Goal: Information Seeking & Learning: Learn about a topic

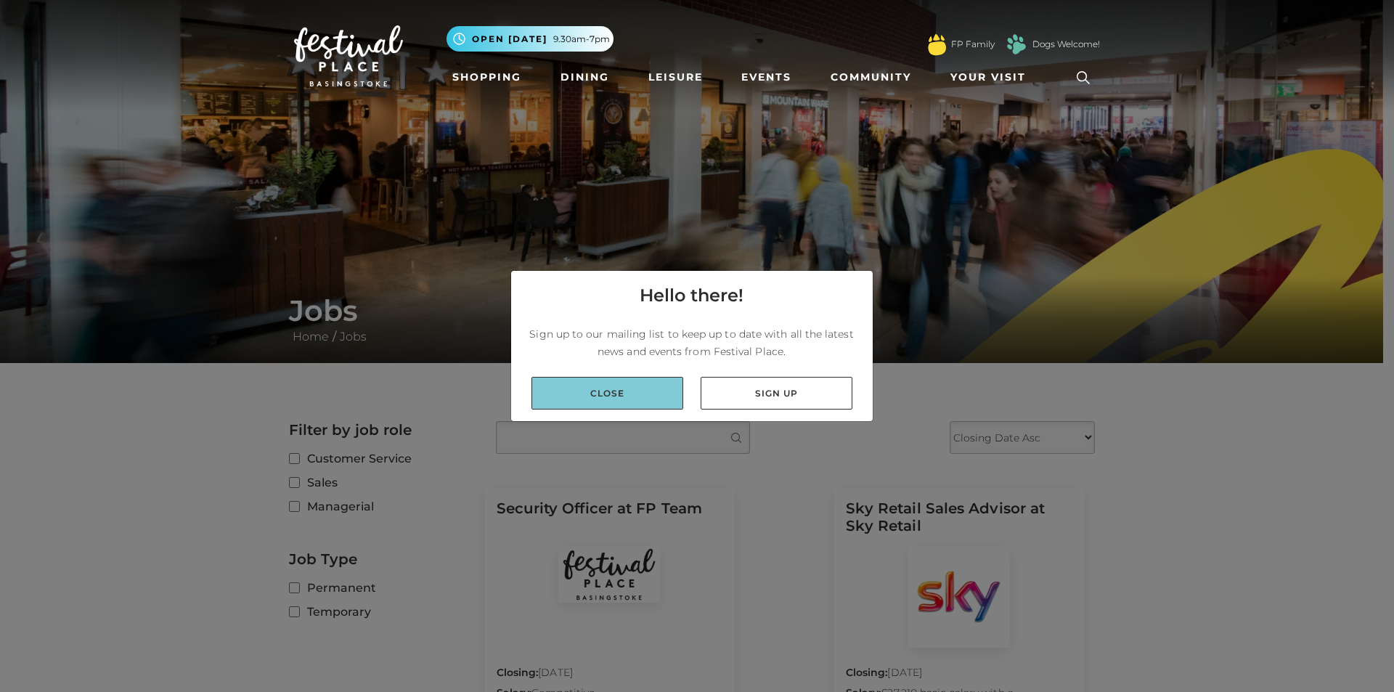
click at [575, 383] on link "Close" at bounding box center [608, 393] width 152 height 33
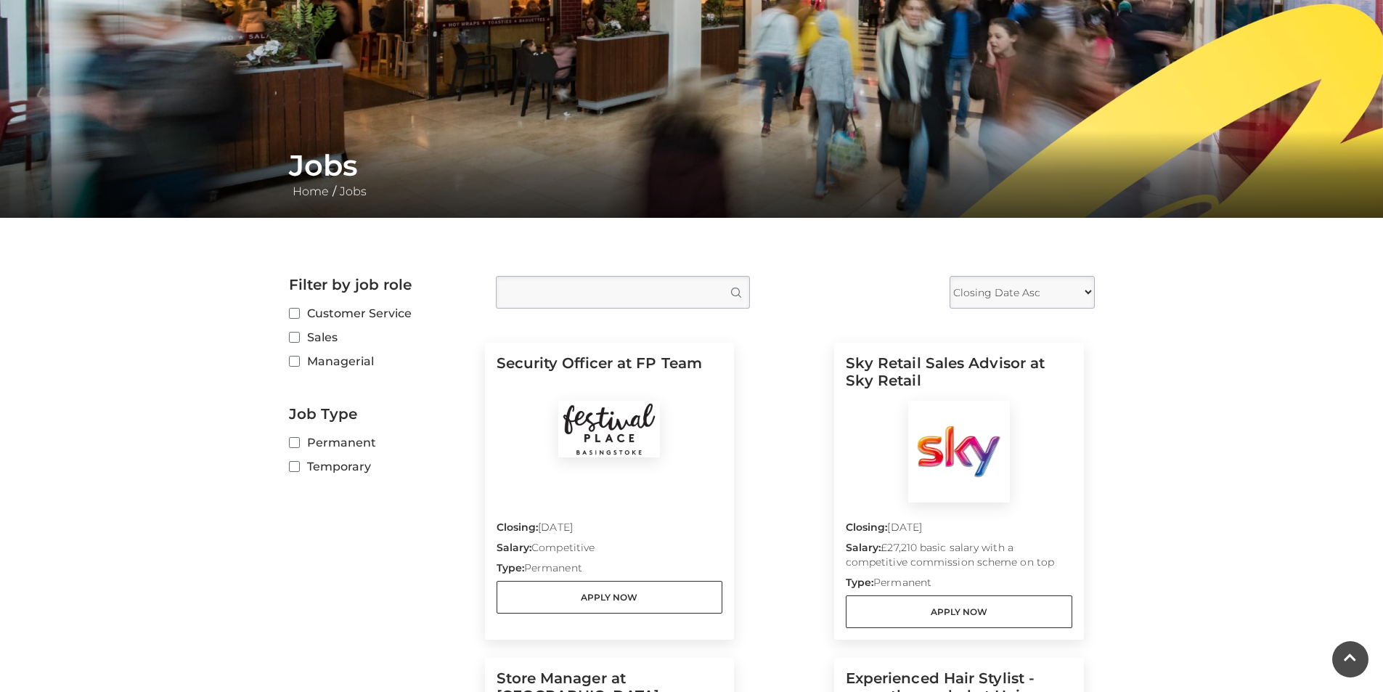
scroll to position [218, 0]
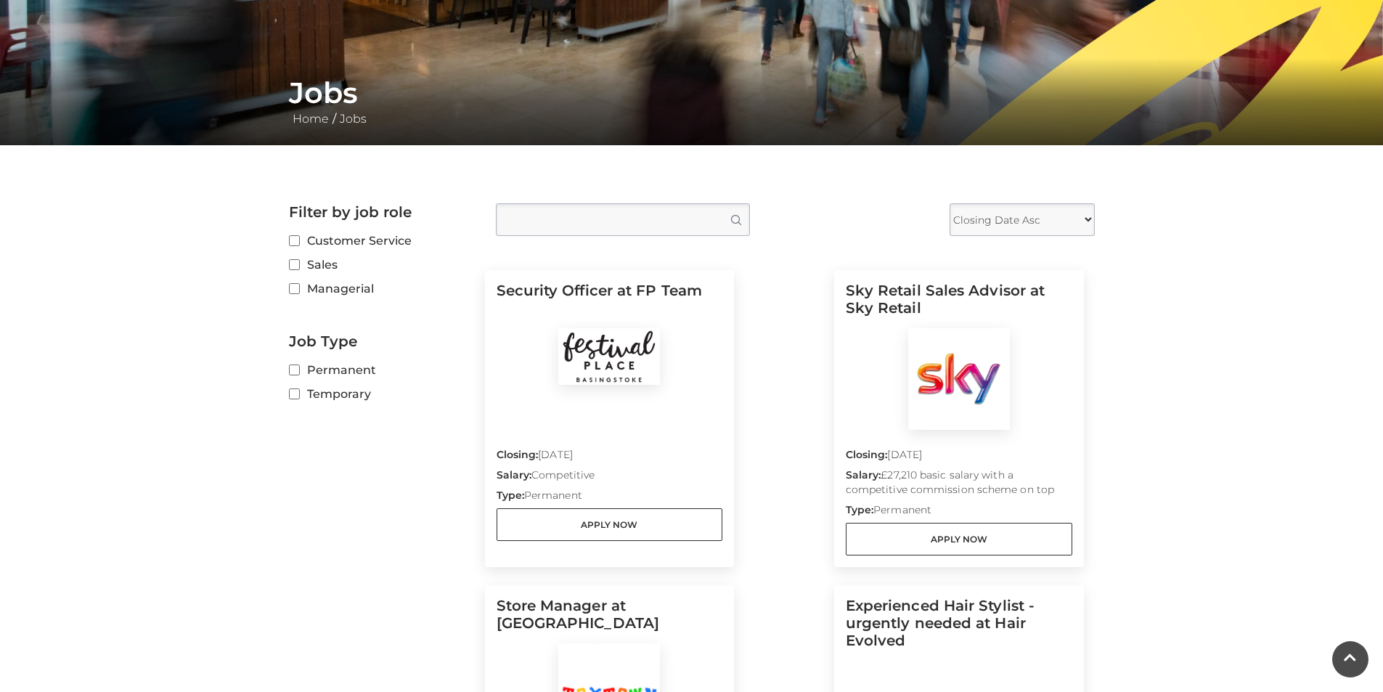
click at [300, 268] on label "Sales" at bounding box center [381, 265] width 185 height 18
click at [298, 268] on input "Sales" at bounding box center [293, 265] width 9 height 9
click at [293, 267] on input "Sales" at bounding box center [293, 265] width 9 height 9
checkbox input "false"
click at [1032, 222] on select "Closing Date Asc Closing Date Desc" at bounding box center [1022, 219] width 145 height 33
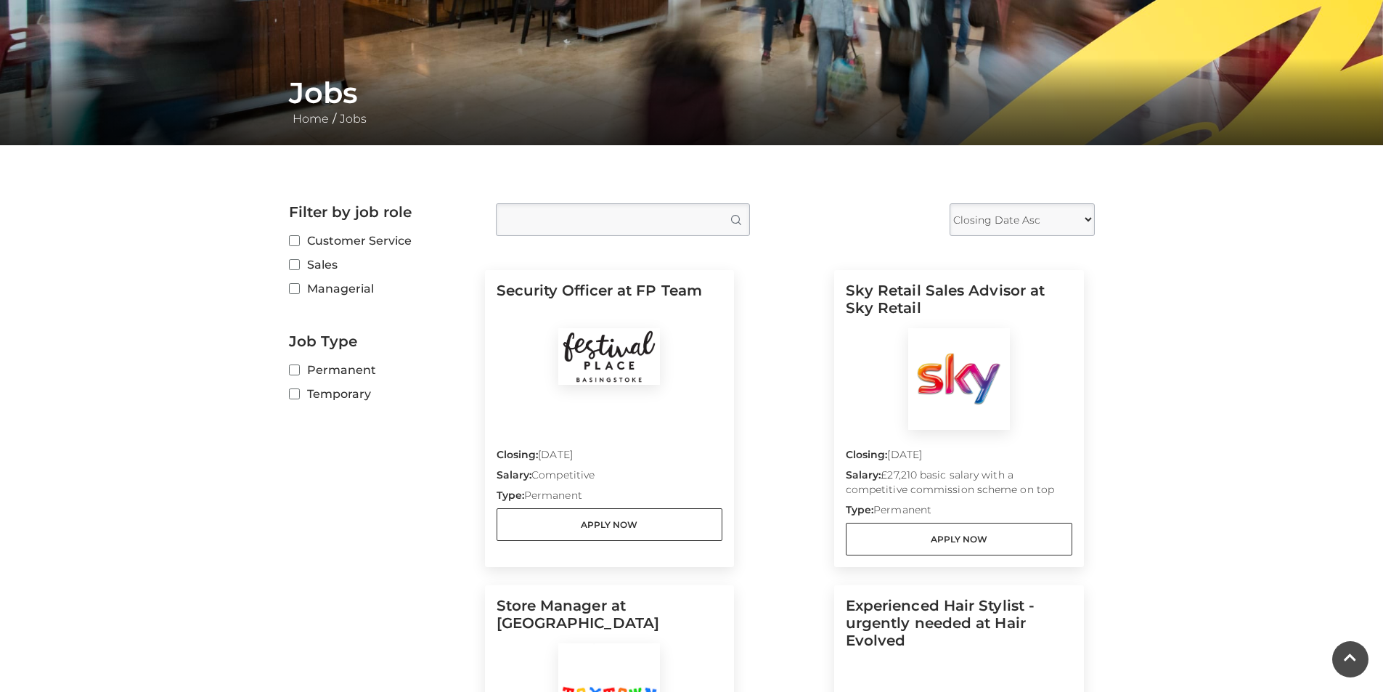
click at [1030, 222] on select "Closing Date Asc Closing Date Desc" at bounding box center [1022, 219] width 145 height 33
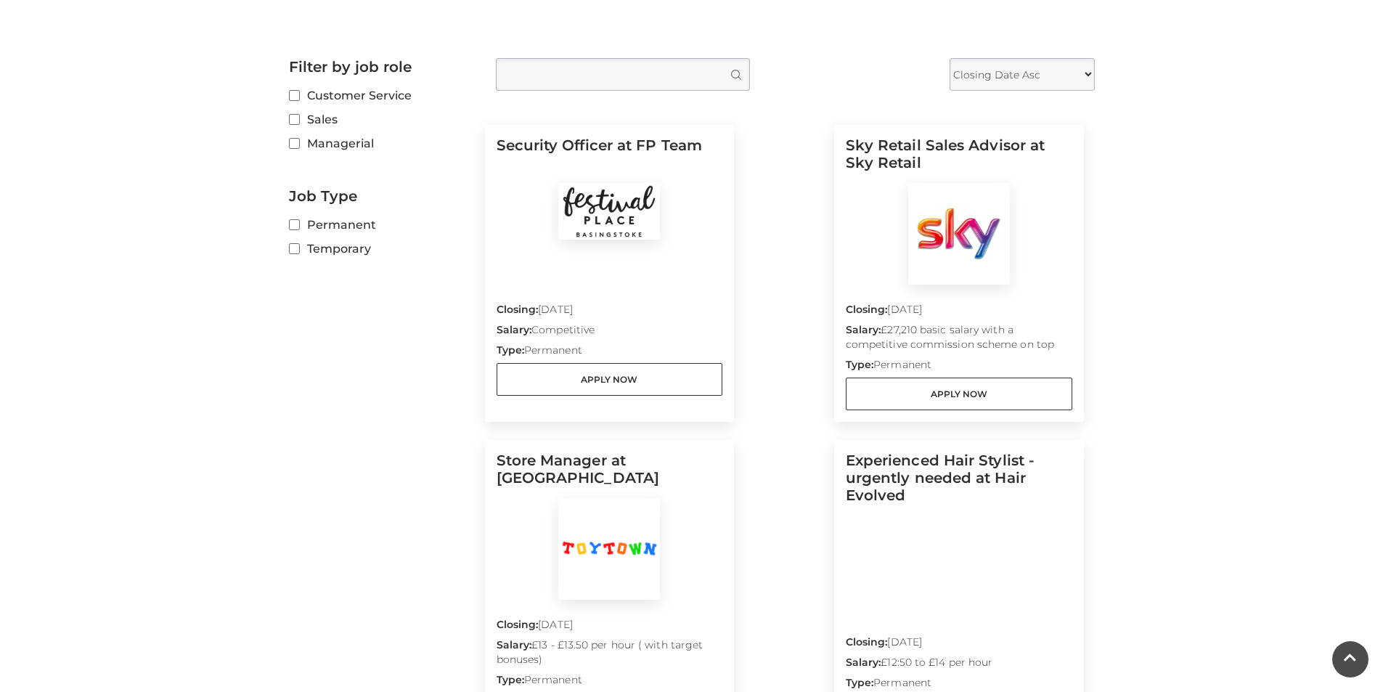
click at [574, 85] on input "Type job position" at bounding box center [623, 74] width 254 height 33
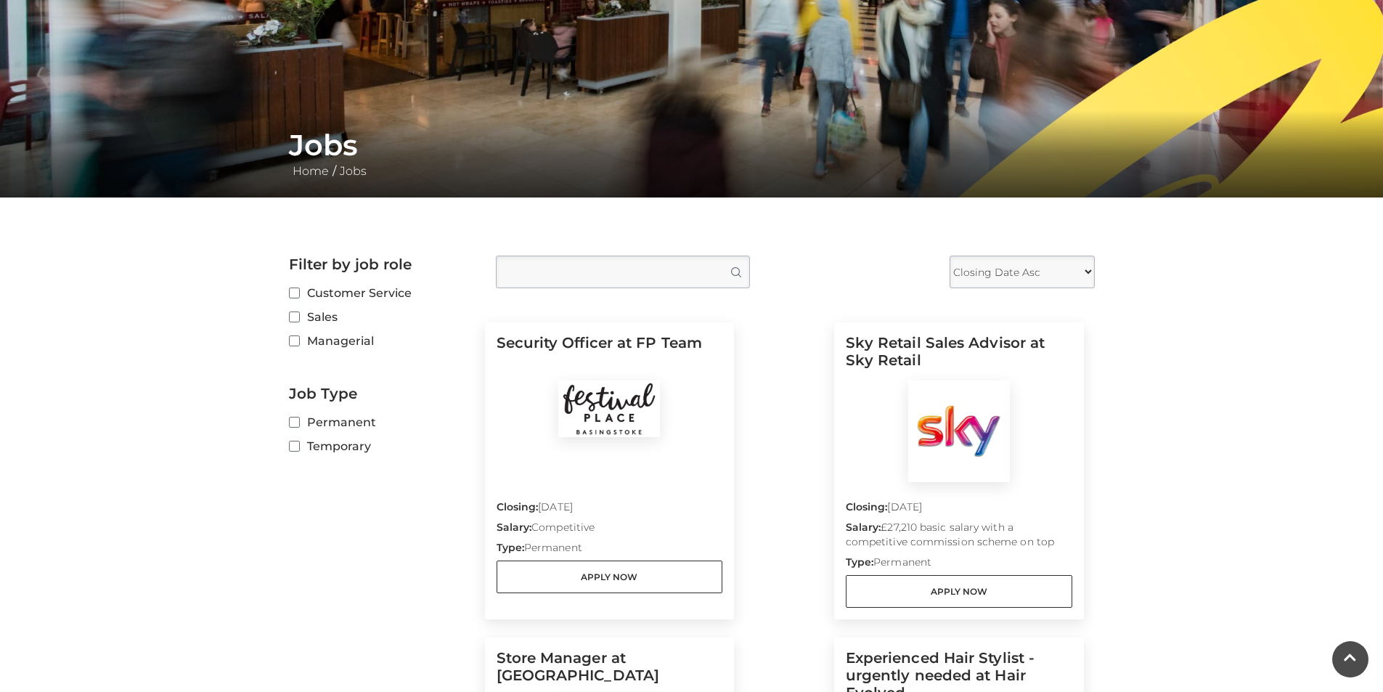
scroll to position [0, 0]
